Goal: Information Seeking & Learning: Learn about a topic

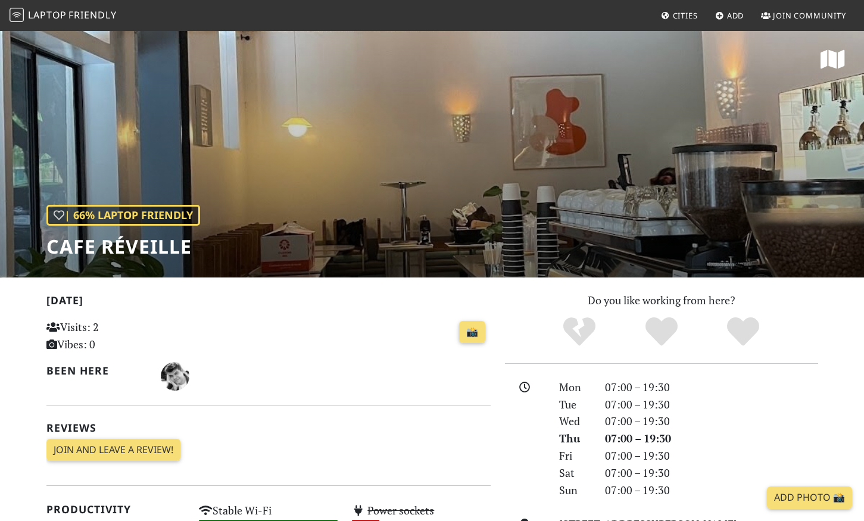
scroll to position [613, 0]
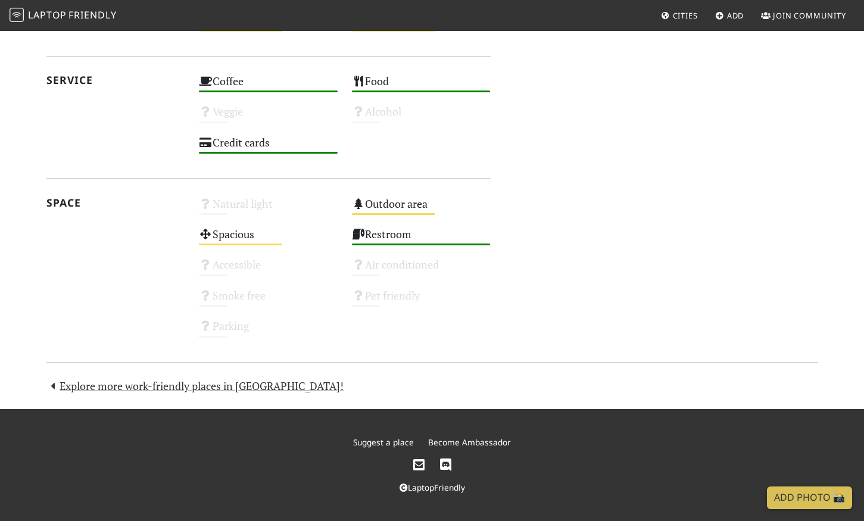
click at [398, 375] on div "Today Visits: 2 Vibes: 0 📸 Been here Reviews Join and leave a review! Join and …" at bounding box center [432, 37] width 786 height 716
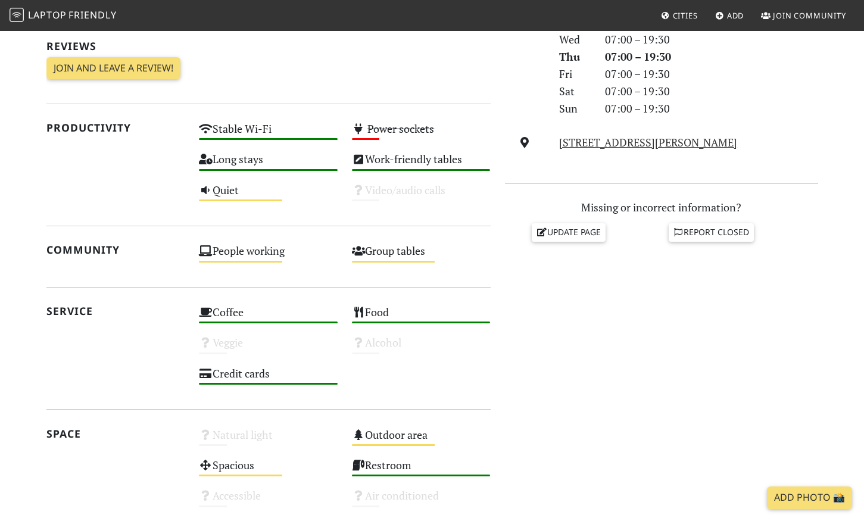
scroll to position [497, 0]
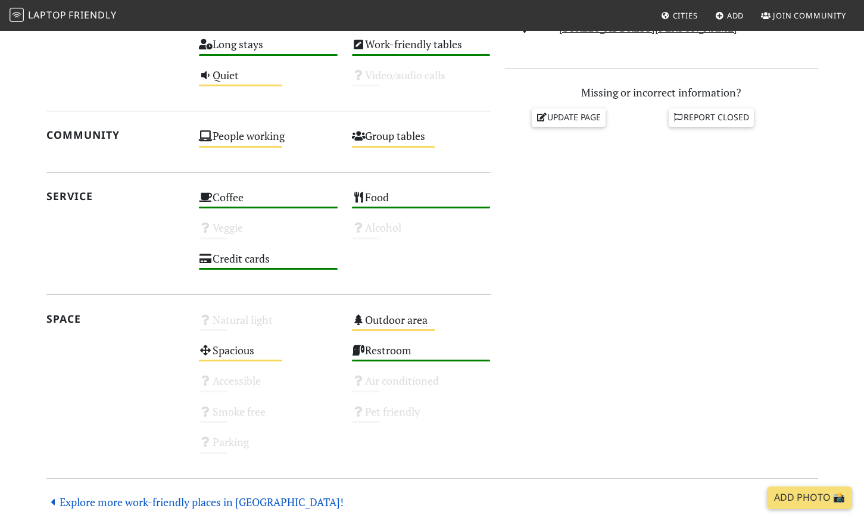
drag, startPoint x: 245, startPoint y: 493, endPoint x: 244, endPoint y: 499, distance: 6.6
click at [245, 496] on div "Today Visits: 2 Vibes: 0 📸 Been here Reviews Join and leave a review! Join and …" at bounding box center [432, 153] width 786 height 716
click at [244, 499] on link "Explore more work-friendly places in [GEOGRAPHIC_DATA]!" at bounding box center [195, 502] width 298 height 14
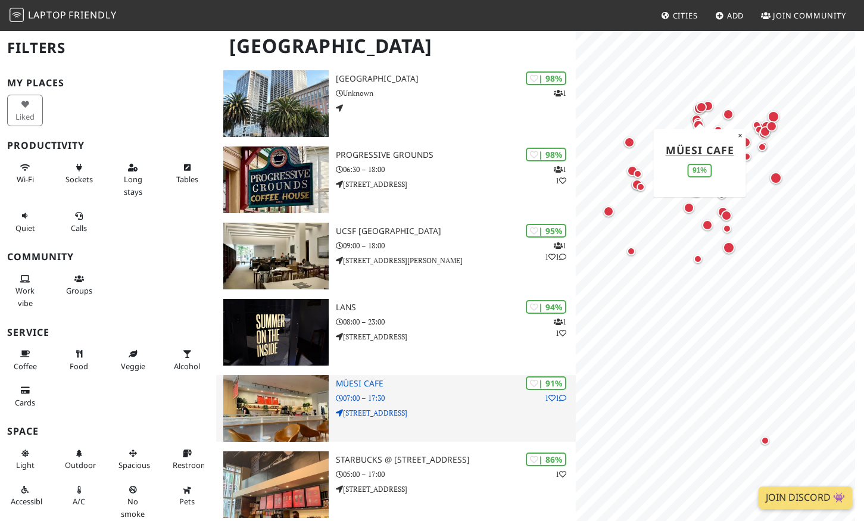
scroll to position [272, 0]
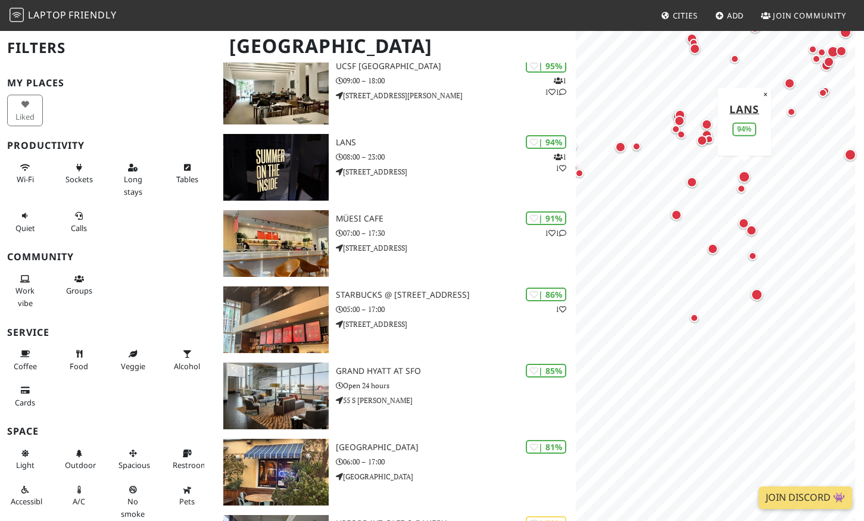
click at [745, 174] on div "Map marker" at bounding box center [745, 177] width 12 height 12
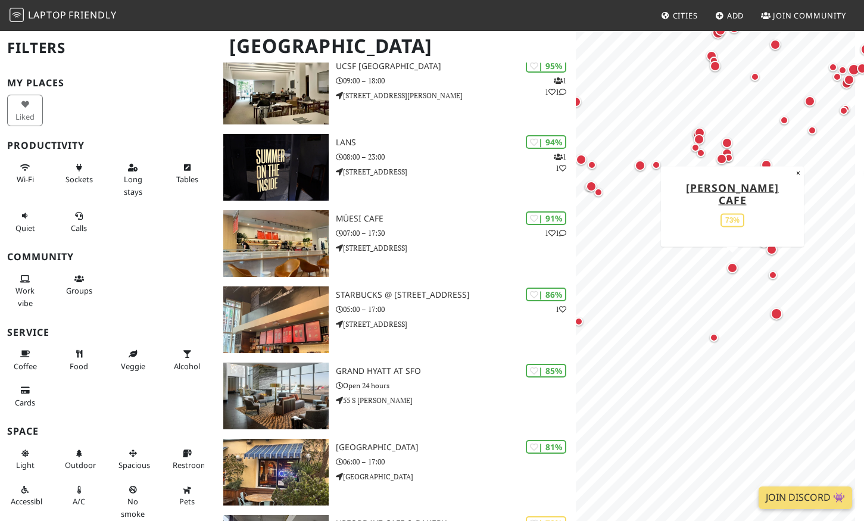
click at [733, 263] on div "Map marker" at bounding box center [732, 268] width 11 height 11
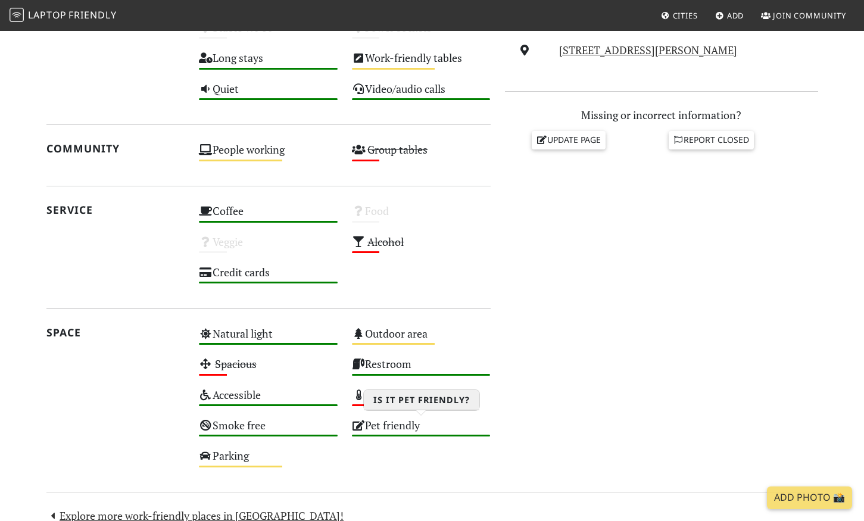
scroll to position [348, 0]
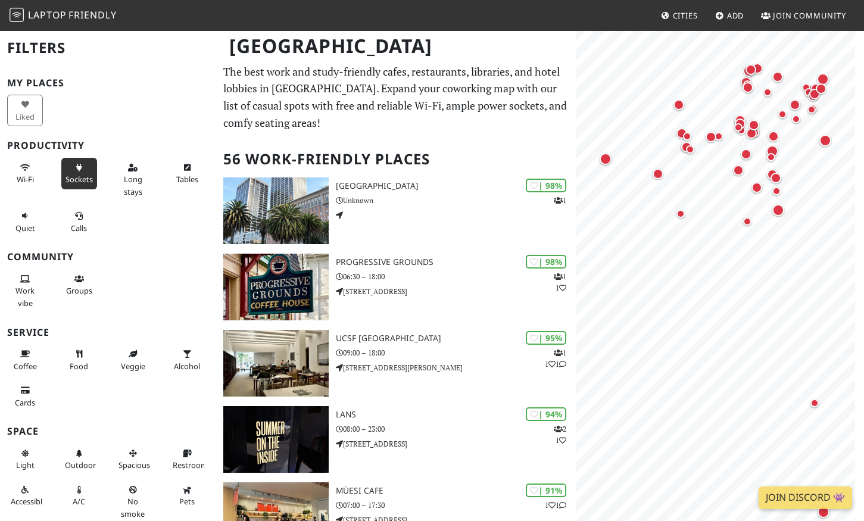
click at [84, 163] on button "Sockets" at bounding box center [79, 174] width 36 height 32
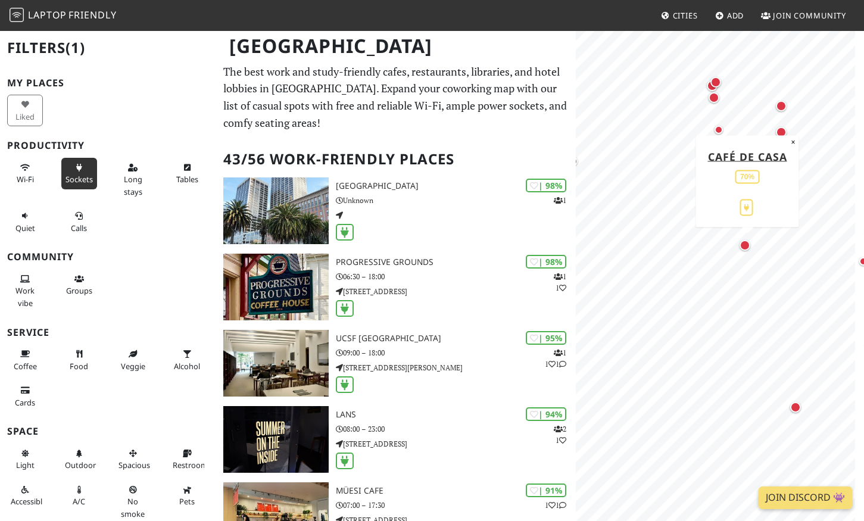
click at [745, 243] on div "Map marker" at bounding box center [745, 245] width 11 height 11
click at [778, 103] on div "Map marker" at bounding box center [781, 106] width 11 height 11
click at [798, 411] on div "Map marker" at bounding box center [795, 407] width 11 height 11
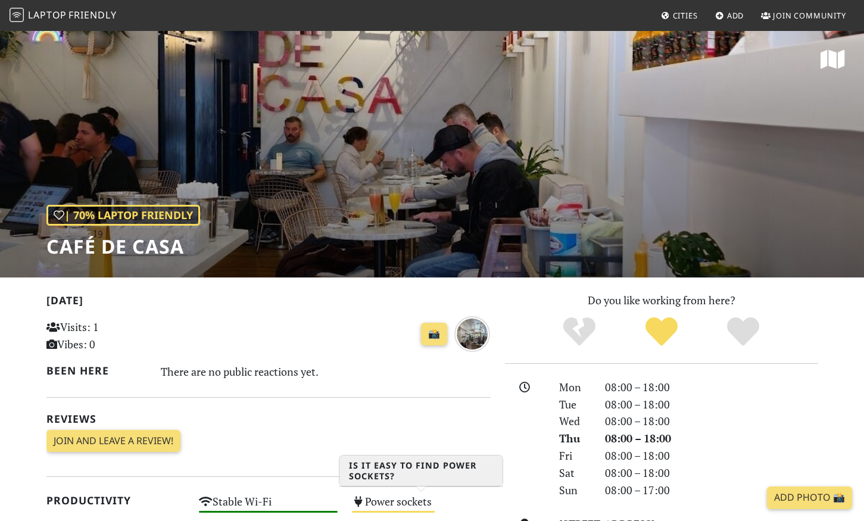
scroll to position [175, 0]
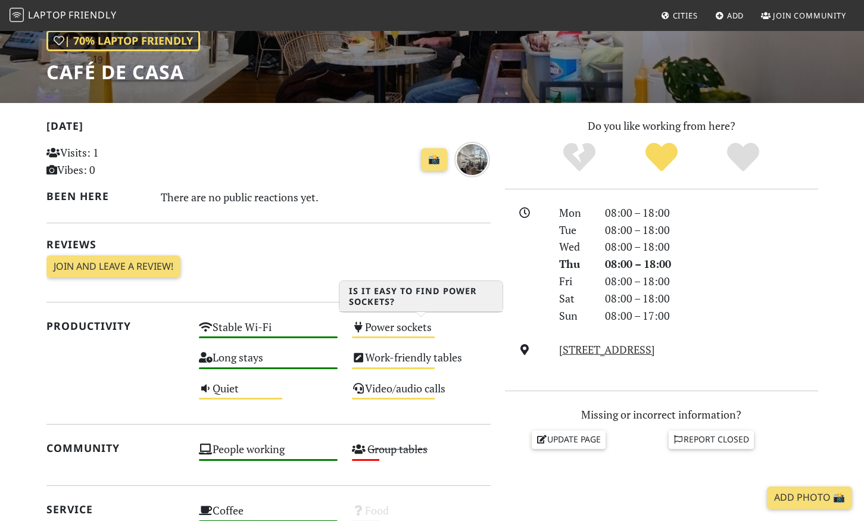
click at [401, 326] on div "Power sockets Medium" at bounding box center [421, 332] width 153 height 30
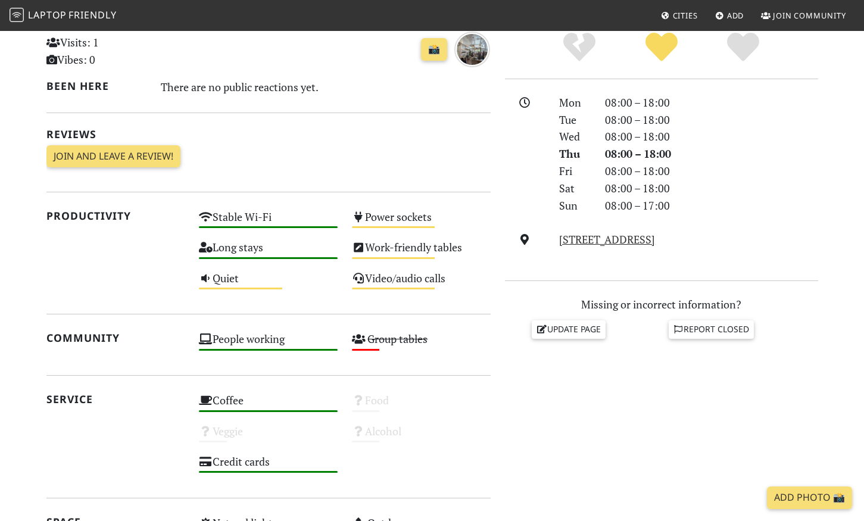
scroll to position [287, 0]
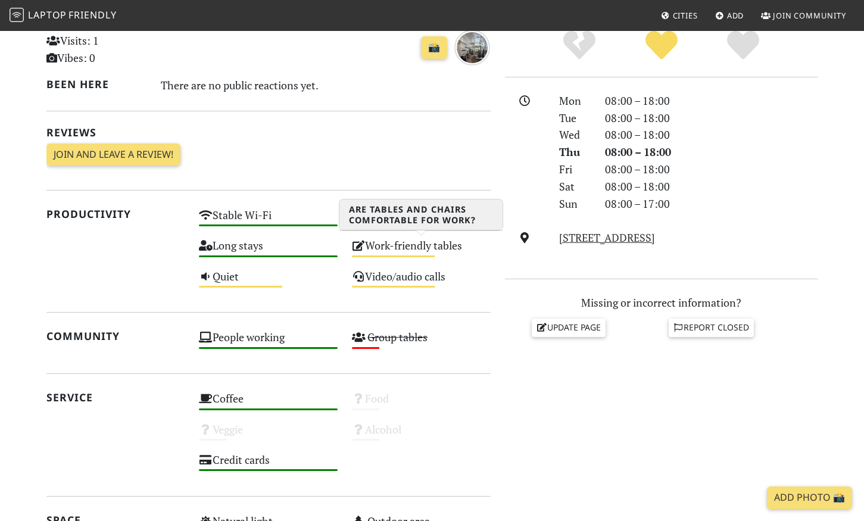
click at [435, 251] on div "Work-friendly tables Medium" at bounding box center [421, 251] width 153 height 30
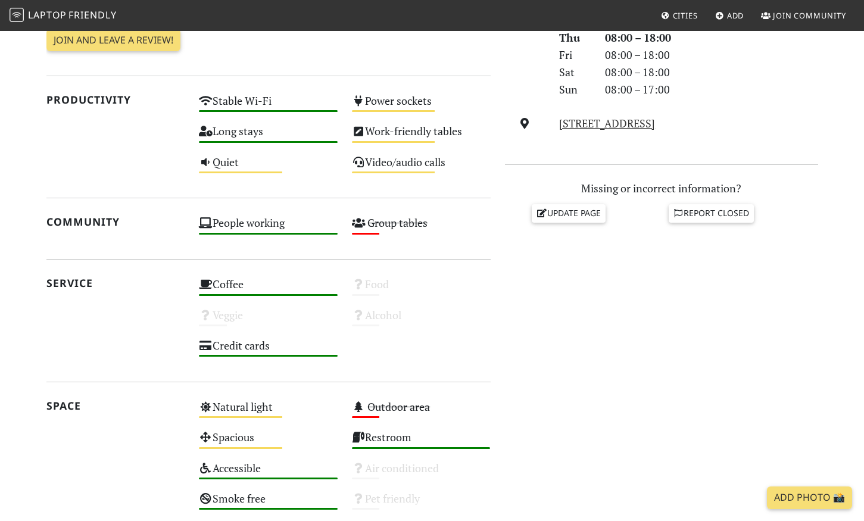
scroll to position [386, 0]
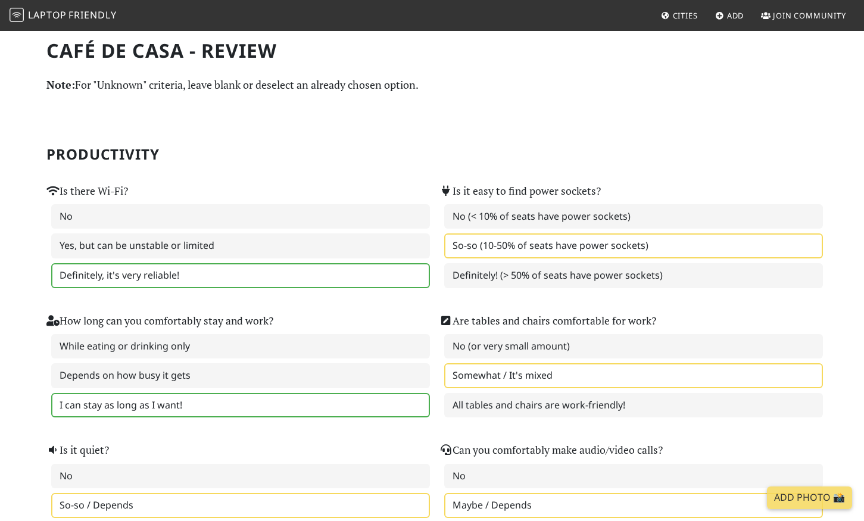
click at [485, 154] on h2 "Productivity" at bounding box center [432, 154] width 772 height 17
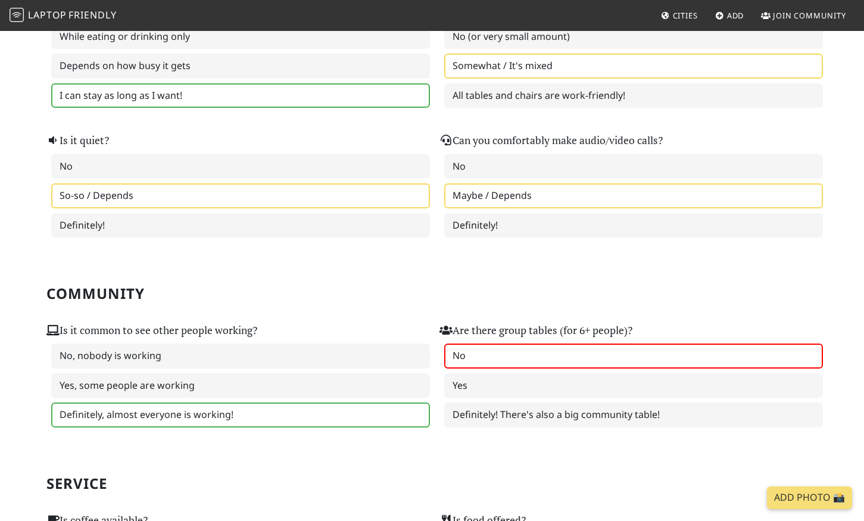
scroll to position [312, 0]
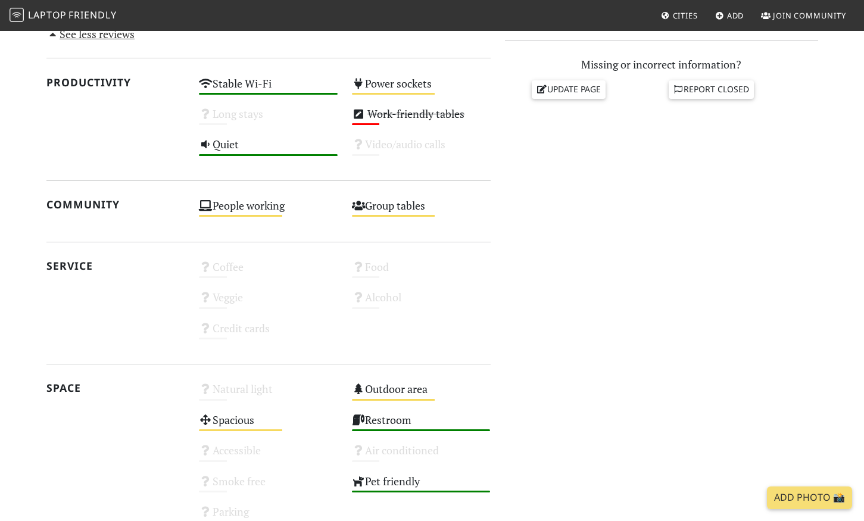
scroll to position [385, 0]
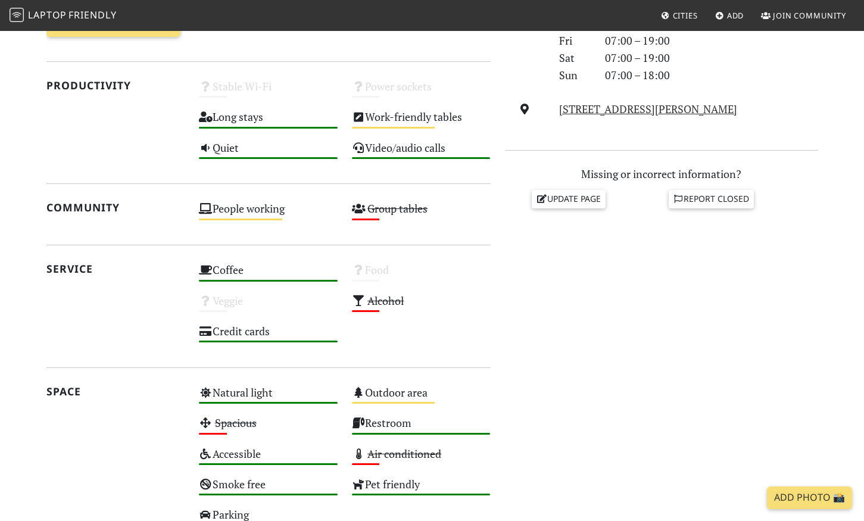
scroll to position [294, 0]
